Goal: Task Accomplishment & Management: Complete application form

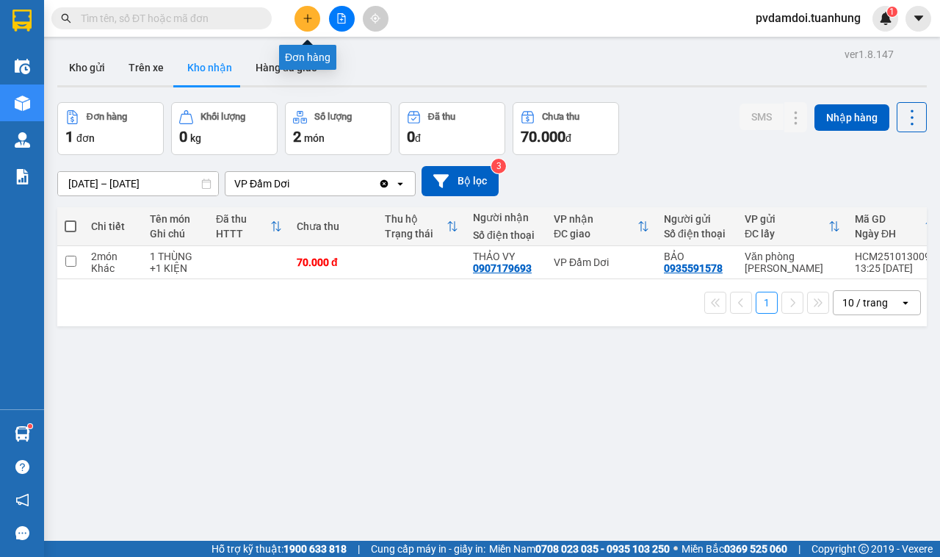
click at [309, 13] on icon "plus" at bounding box center [308, 18] width 10 height 10
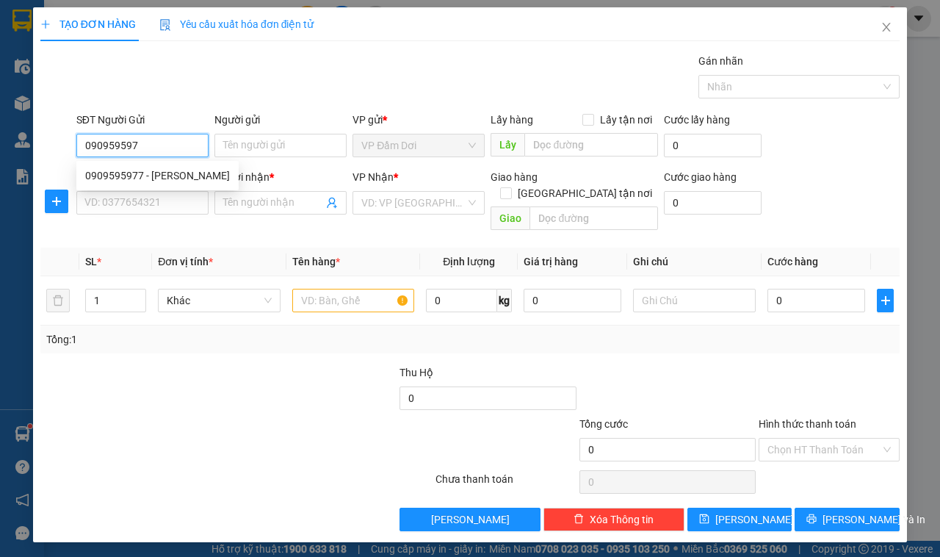
type input "0909595977"
click at [134, 170] on div "0909595977 - [PERSON_NAME]" at bounding box center [157, 176] width 145 height 16
type input "[PERSON_NAME]"
type input "0909595977"
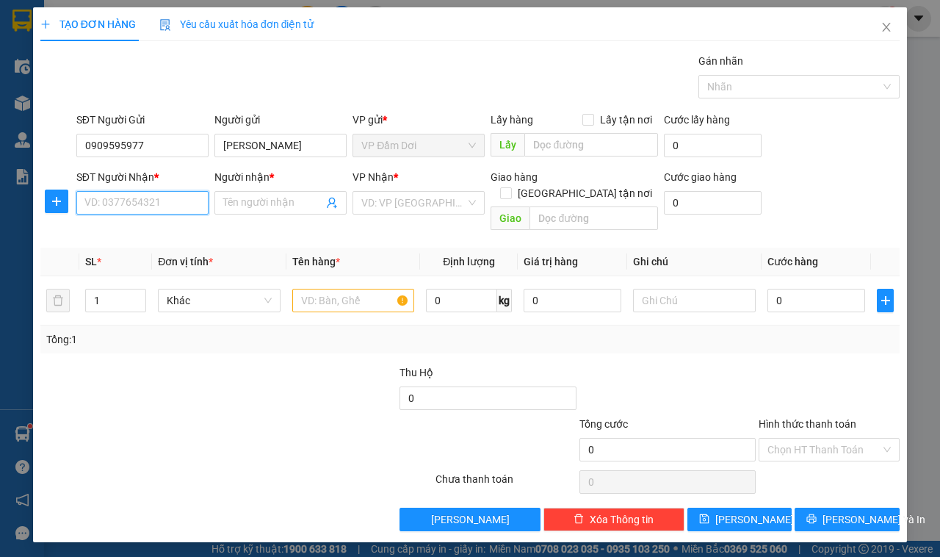
click at [145, 204] on input "SĐT Người Nhận *" at bounding box center [142, 203] width 132 height 24
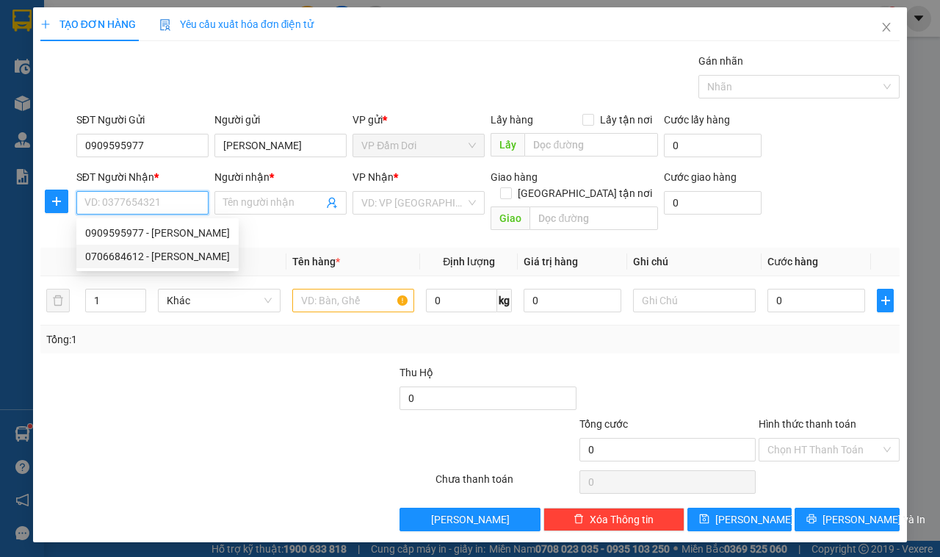
click at [163, 251] on div "0706684612 - [PERSON_NAME]" at bounding box center [157, 256] width 145 height 16
type input "0706684612"
type input "HÀ"
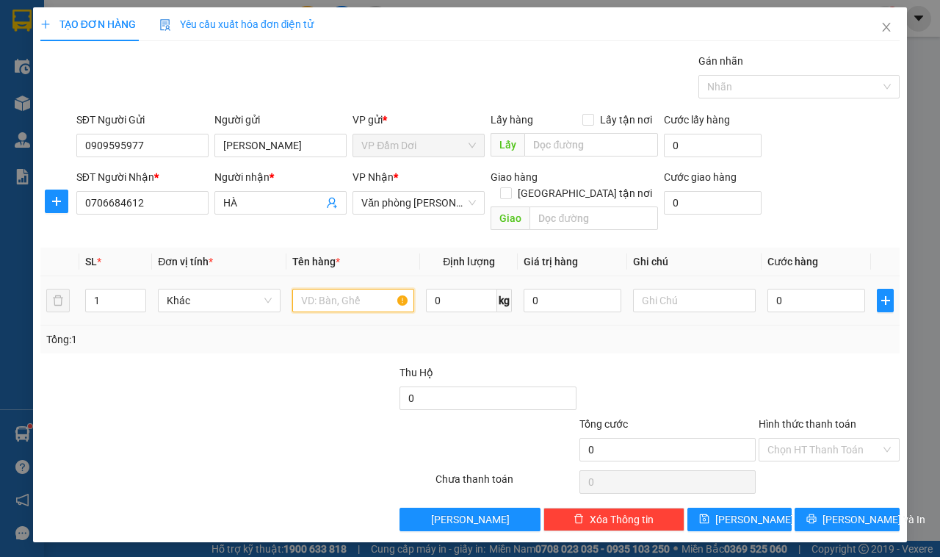
click at [309, 292] on input "text" at bounding box center [353, 301] width 123 height 24
type input "1 CỤC"
click at [805, 289] on input "0" at bounding box center [817, 301] width 98 height 24
type input "003"
type input "3"
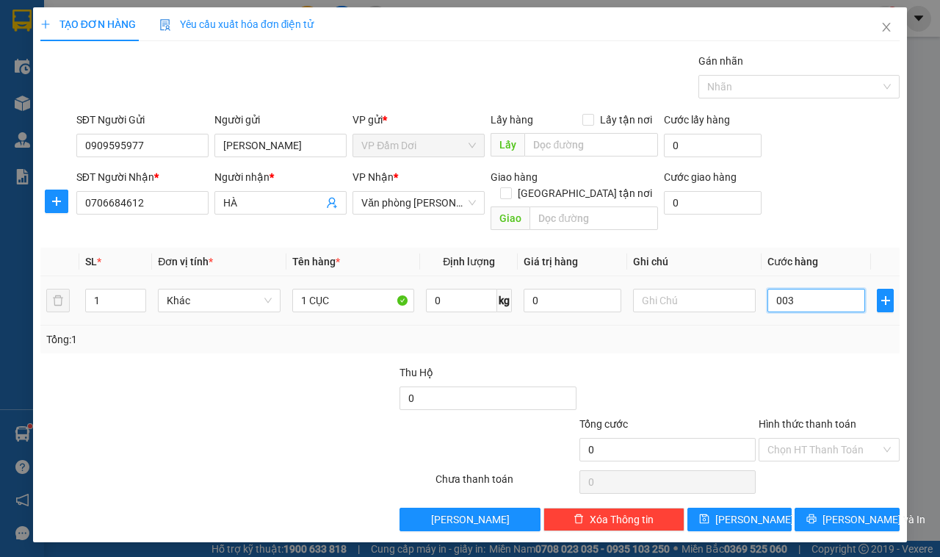
type input "3"
type input "0.030"
type input "30"
click at [831, 331] on div "Tổng: 1" at bounding box center [470, 339] width 848 height 16
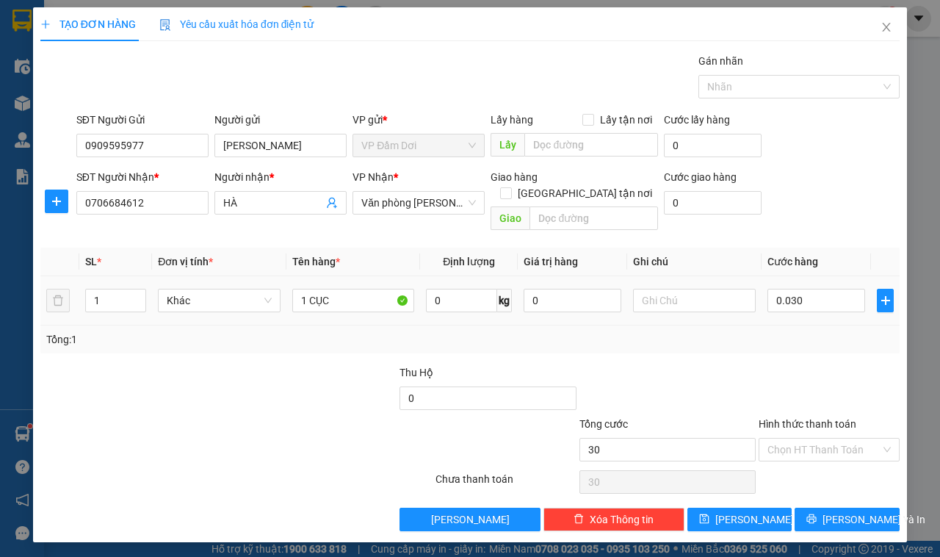
type input "30.000"
click at [830, 439] on input "Hình thức thanh toán" at bounding box center [824, 450] width 113 height 22
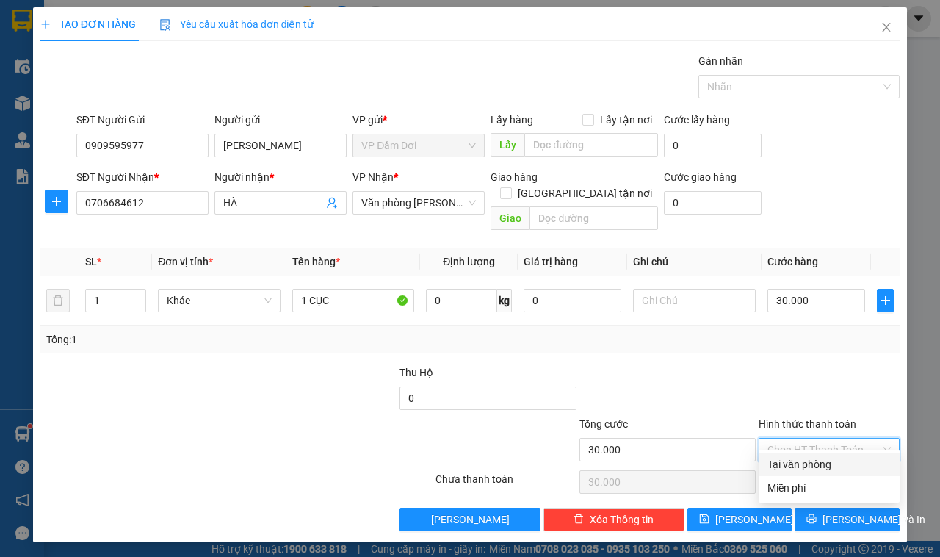
click at [814, 464] on div "Tại văn phòng" at bounding box center [829, 464] width 123 height 16
type input "0"
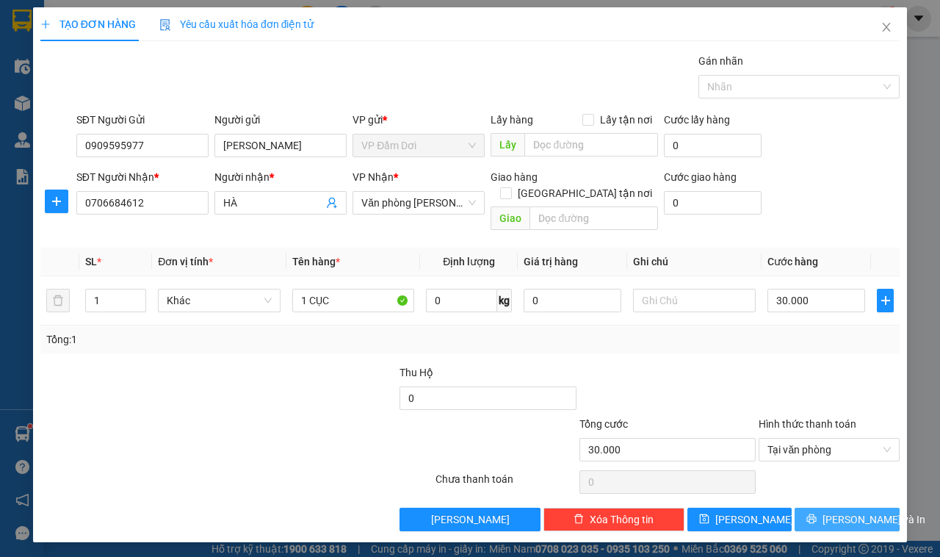
click at [827, 508] on button "[PERSON_NAME] và In" at bounding box center [847, 520] width 105 height 24
